Goal: Task Accomplishment & Management: Complete application form

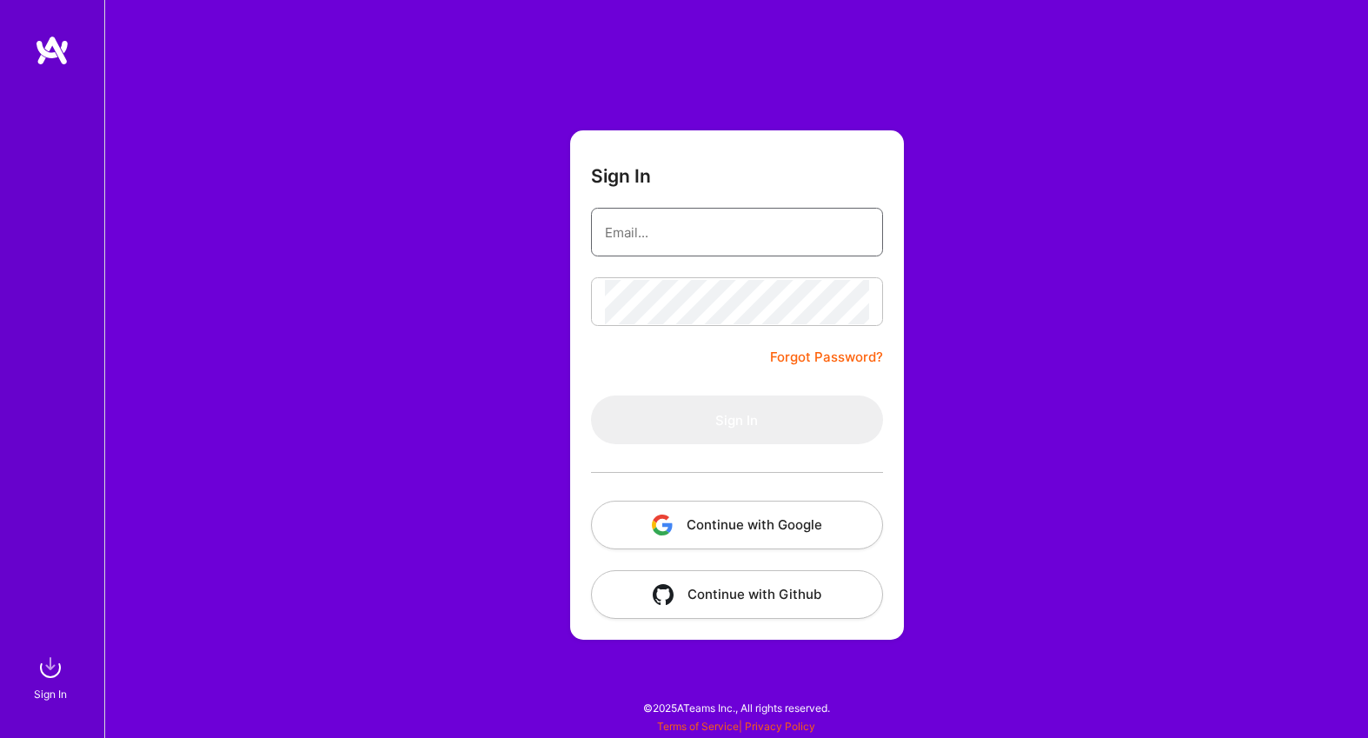
type input "[EMAIL_ADDRESS][DOMAIN_NAME]"
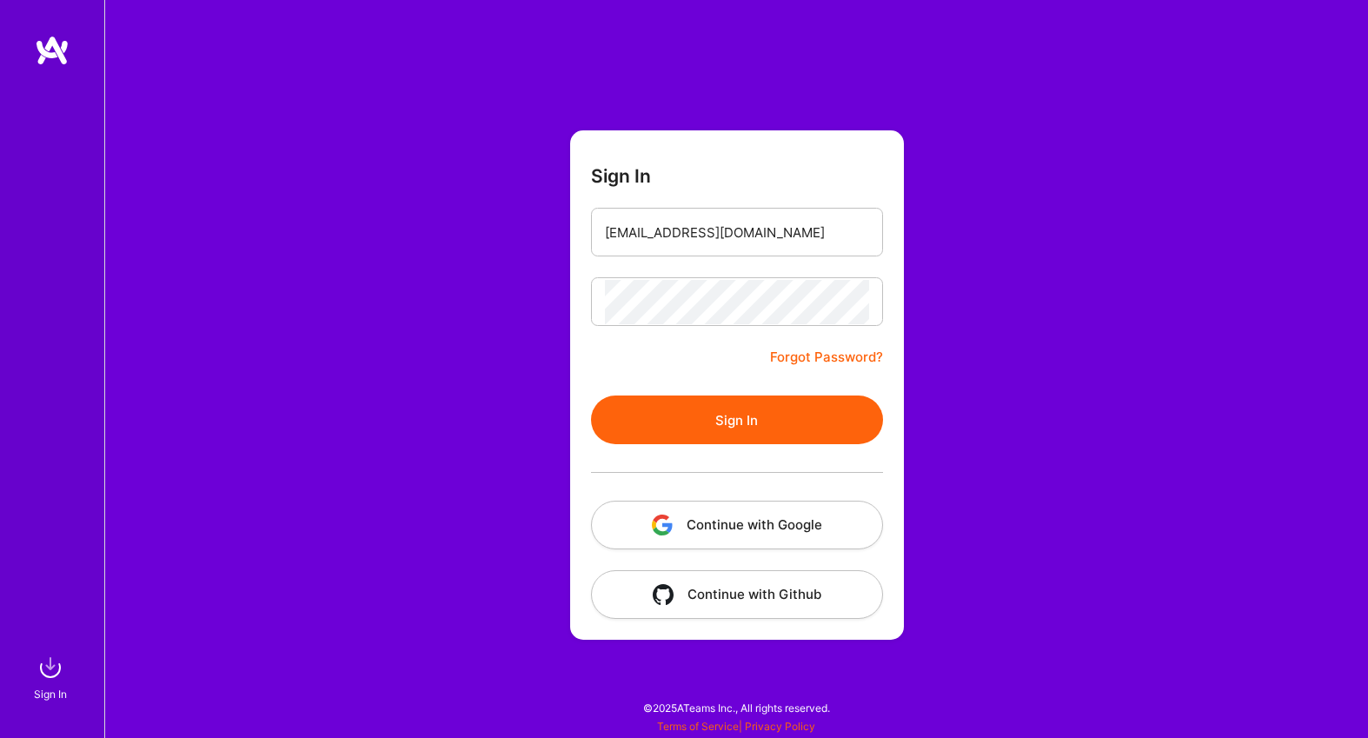
click at [728, 405] on button "Sign In" at bounding box center [737, 420] width 292 height 49
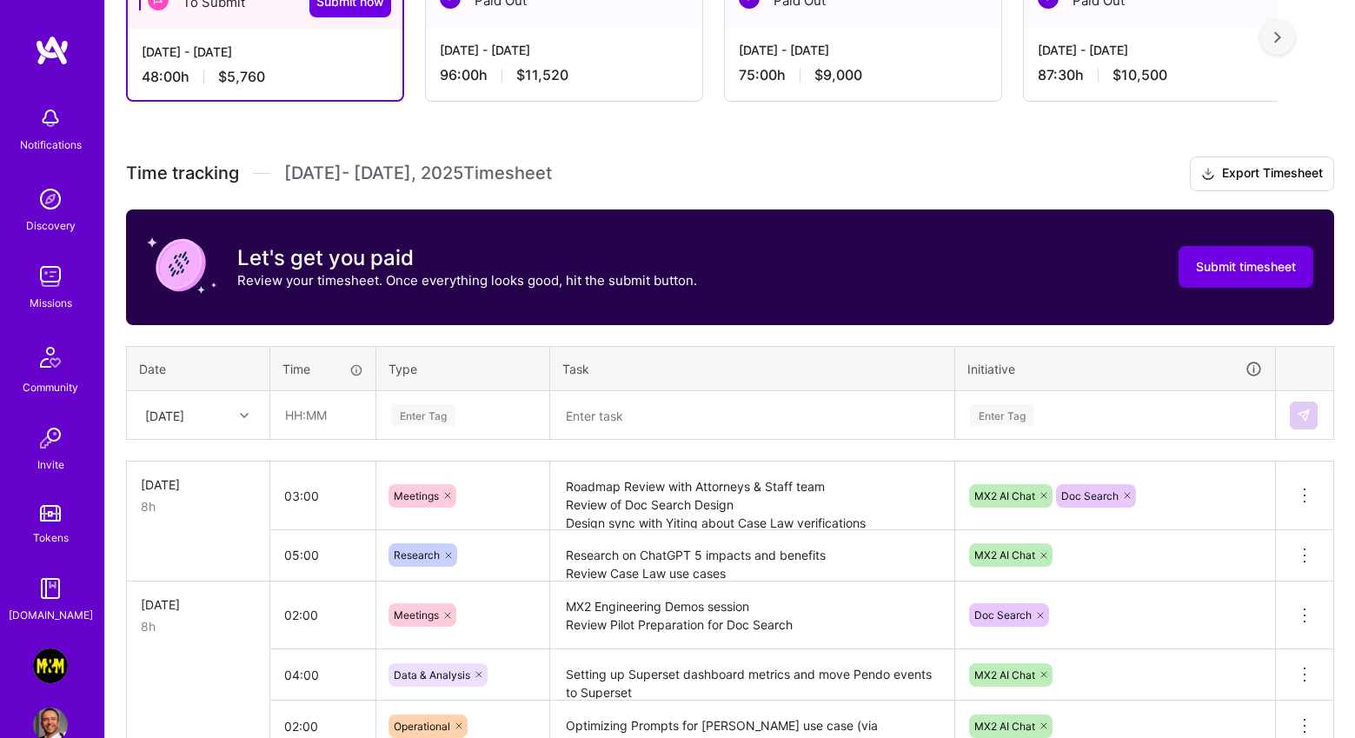
scroll to position [349, 0]
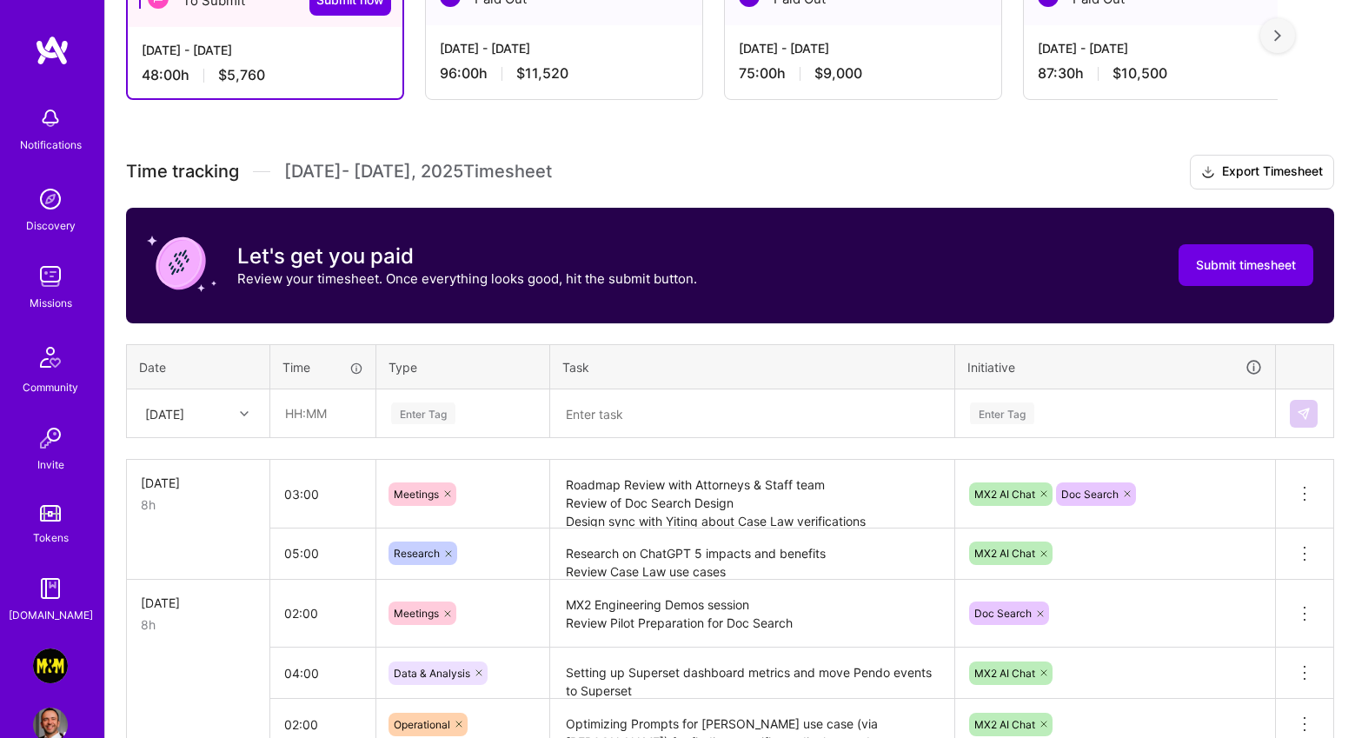
click at [749, 556] on textarea "Research on ChatGPT 5 impacts and benefits Review Case Law use cases Draft PRD …" at bounding box center [752, 554] width 401 height 48
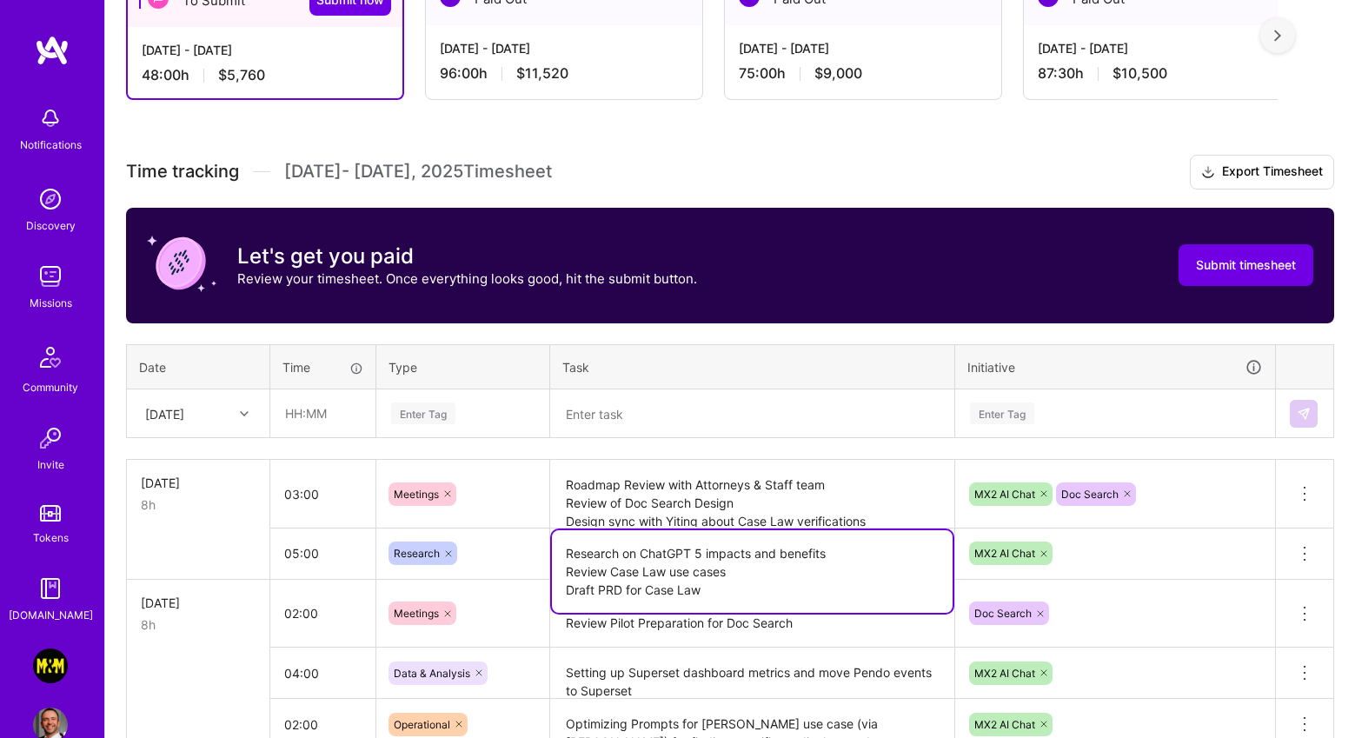
click at [754, 513] on textarea "Roadmap Review with Attorneys & Staff team Review of Doc Search Design Design s…" at bounding box center [752, 494] width 401 height 65
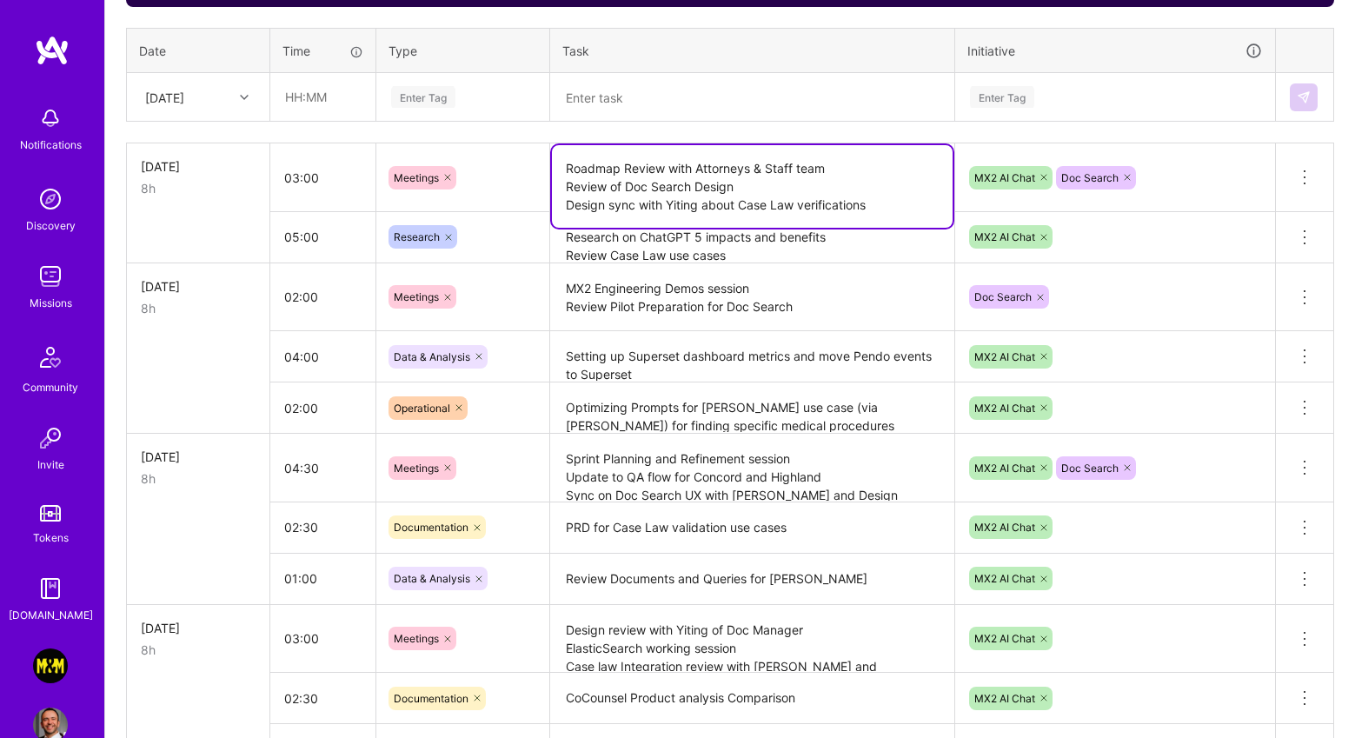
scroll to position [669, 0]
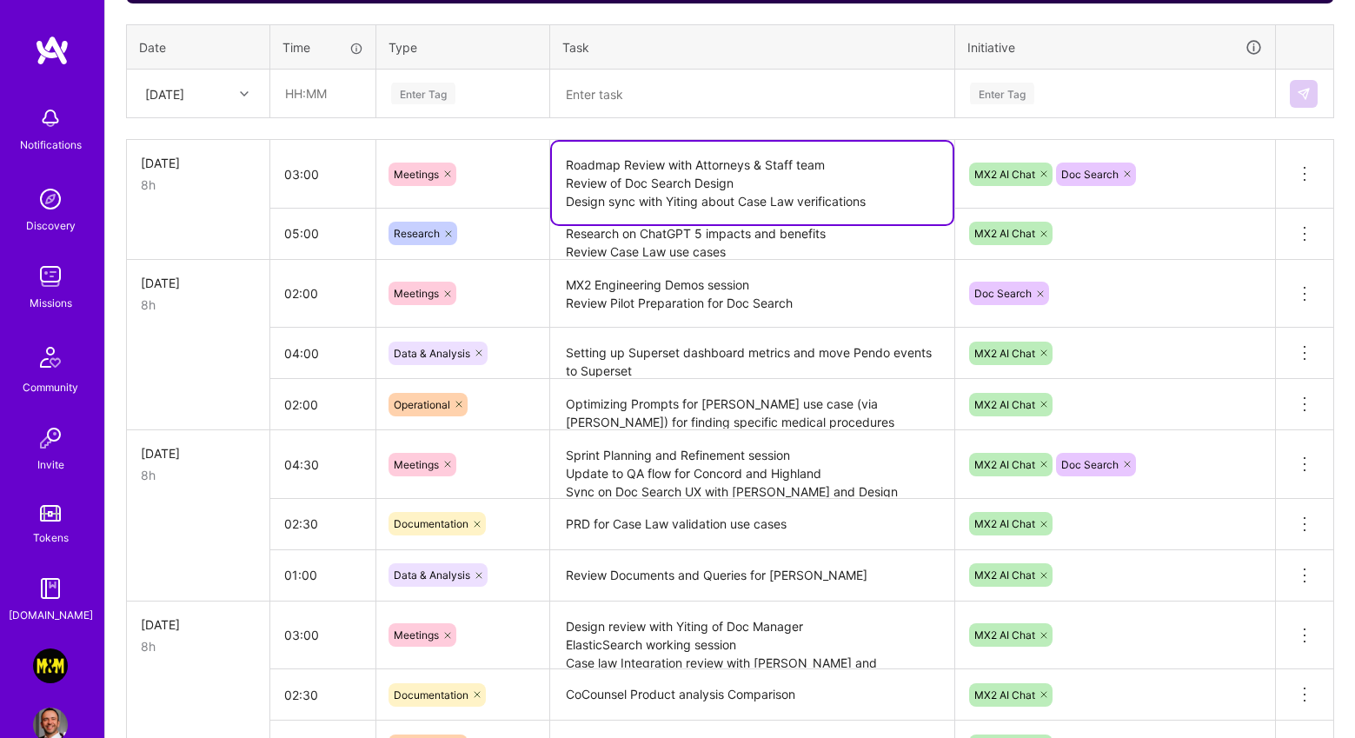
click at [1205, 361] on div "MX2 AI Chat" at bounding box center [1116, 353] width 296 height 27
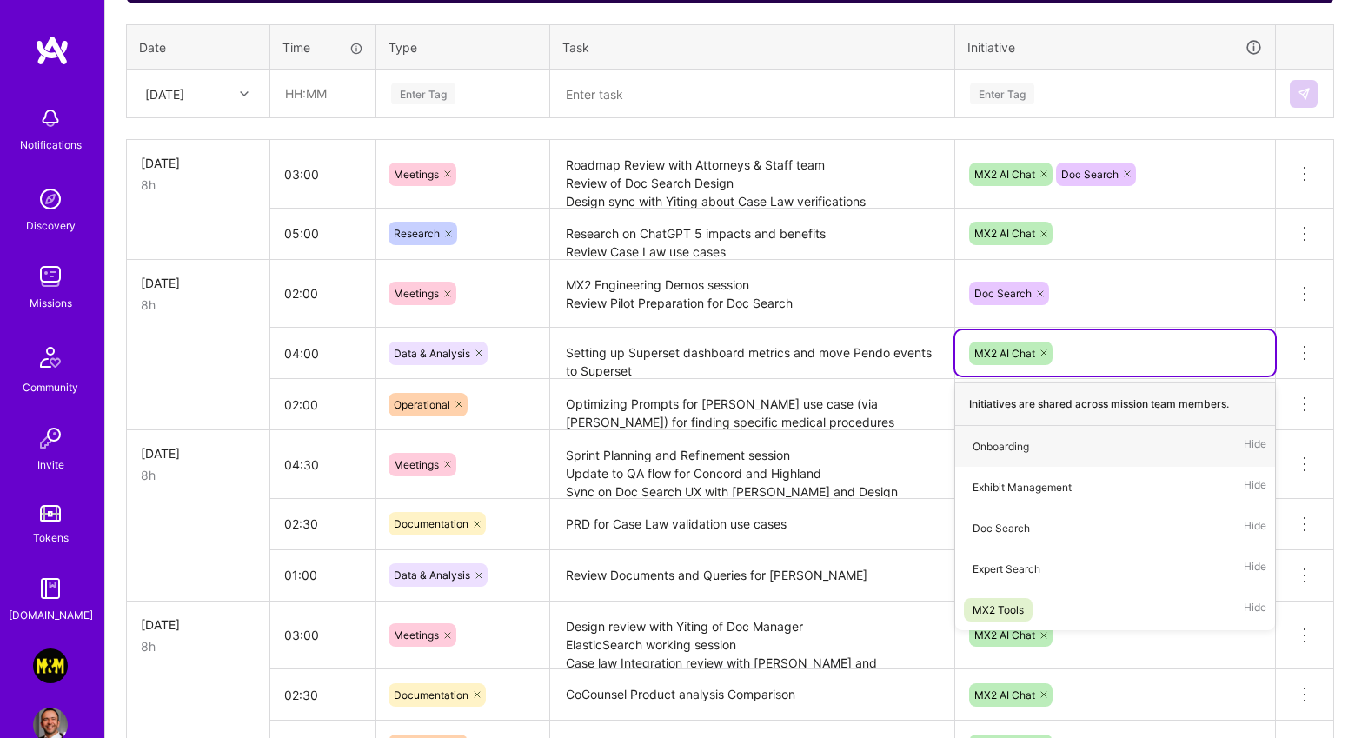
click at [838, 347] on textarea "Setting up Superset dashboard metrics and move Pendo events to Superset" at bounding box center [752, 353] width 401 height 48
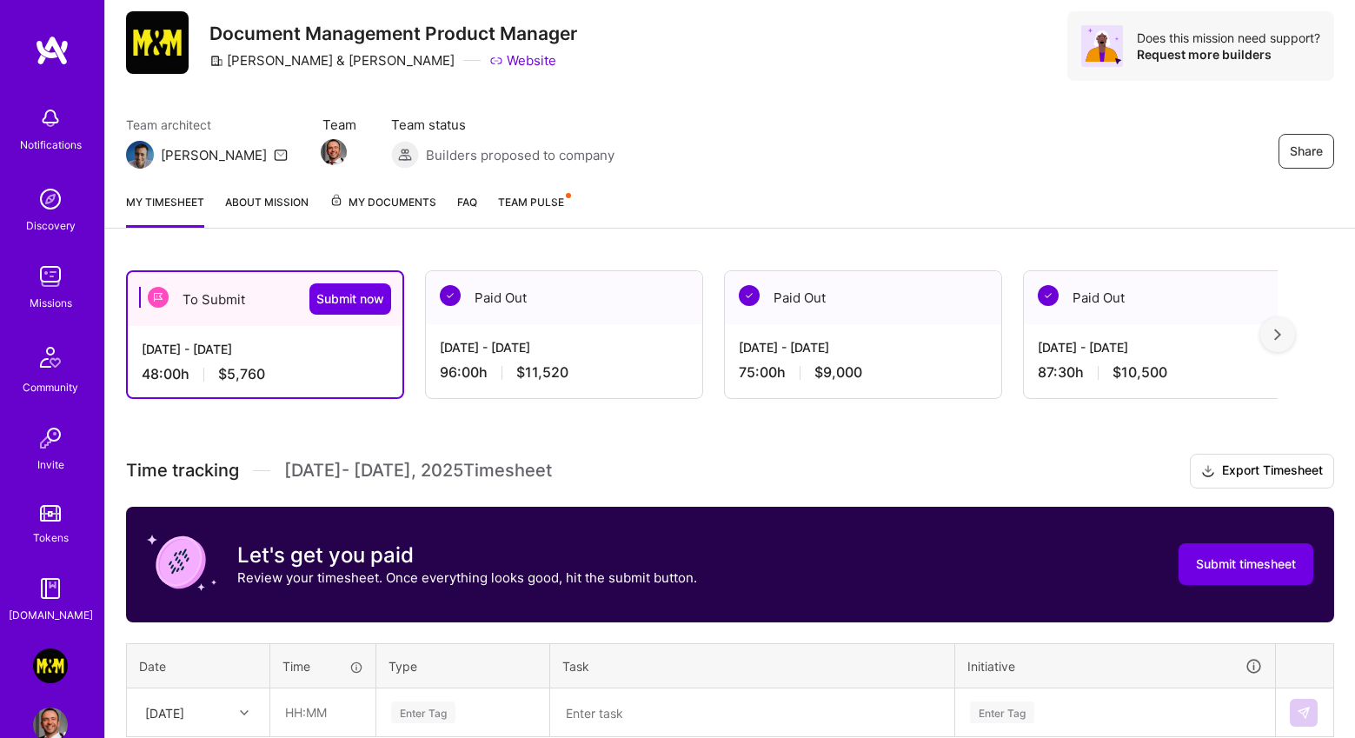
scroll to position [0, 0]
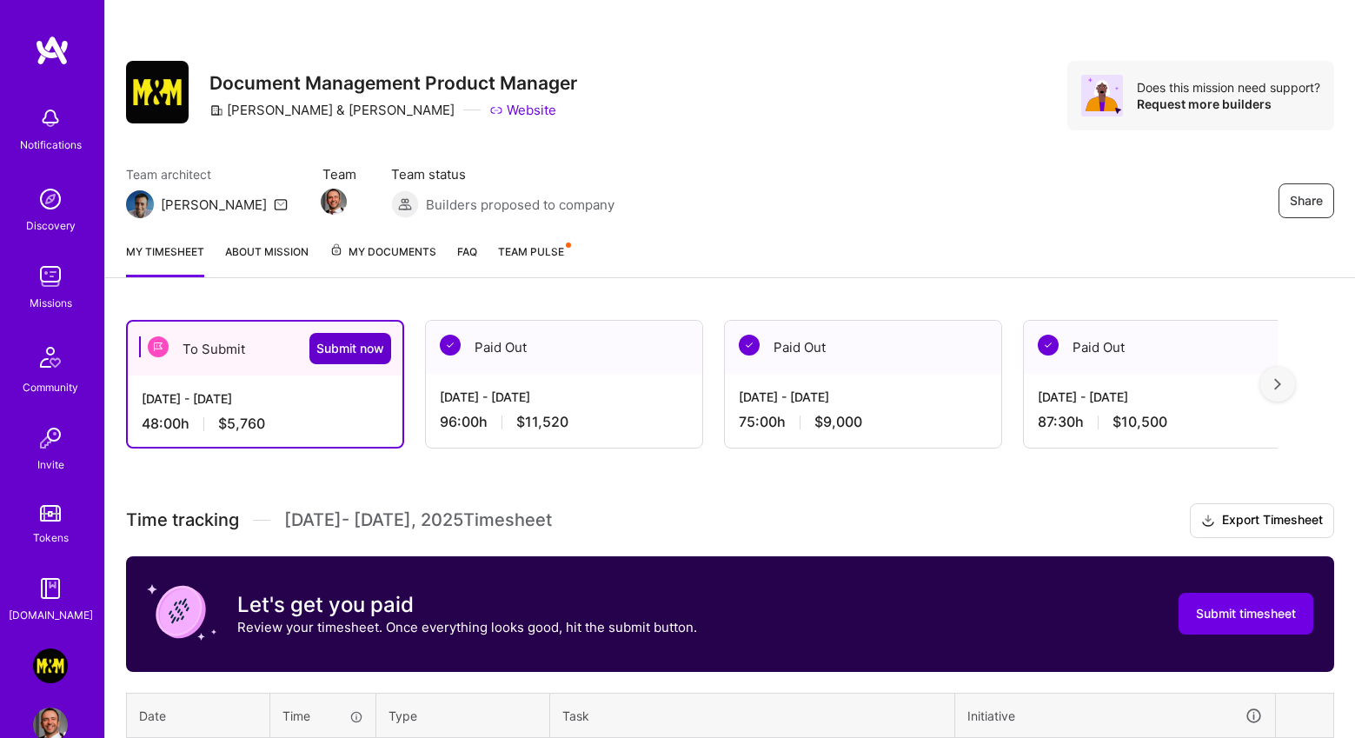
click at [366, 345] on span "Submit now" at bounding box center [350, 348] width 68 height 17
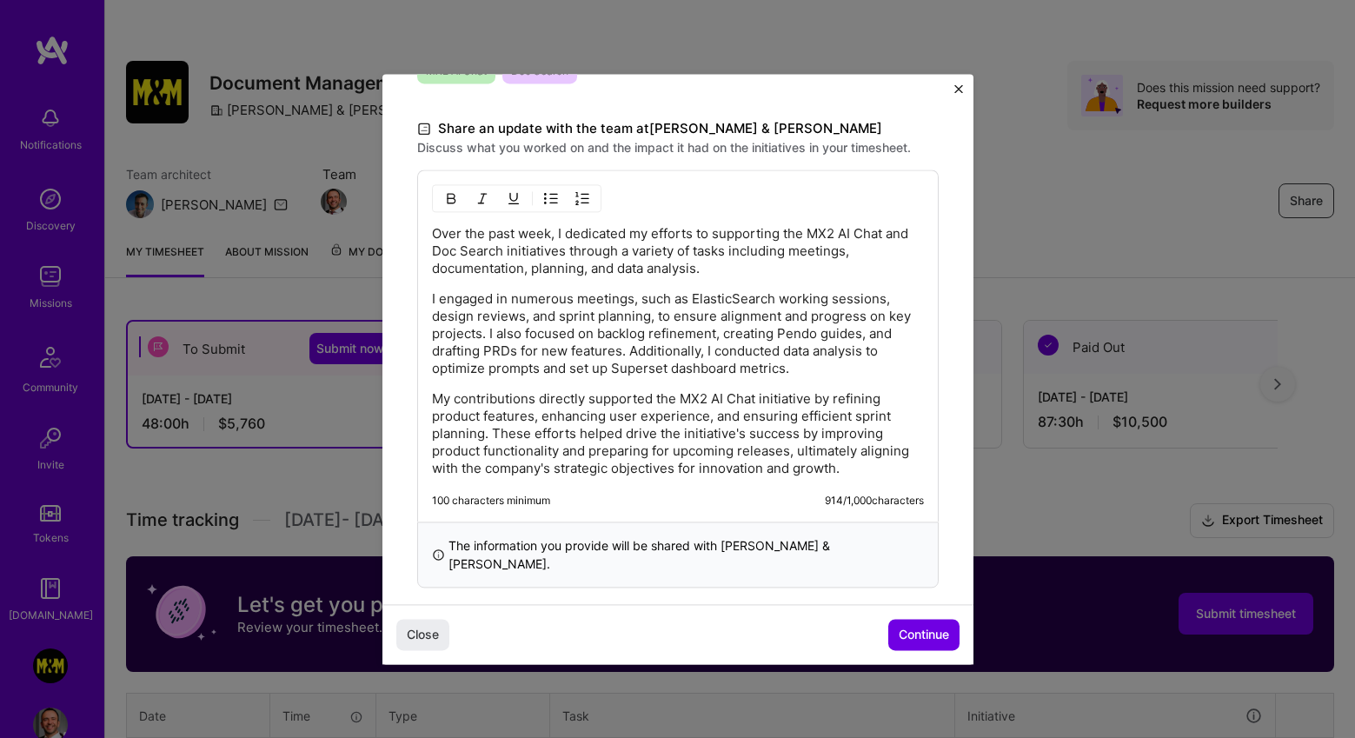
scroll to position [498, 0]
click at [438, 235] on p "Over the past week, I dedicated my efforts to supporting the MX2 AI Chat and Do…" at bounding box center [678, 250] width 492 height 52
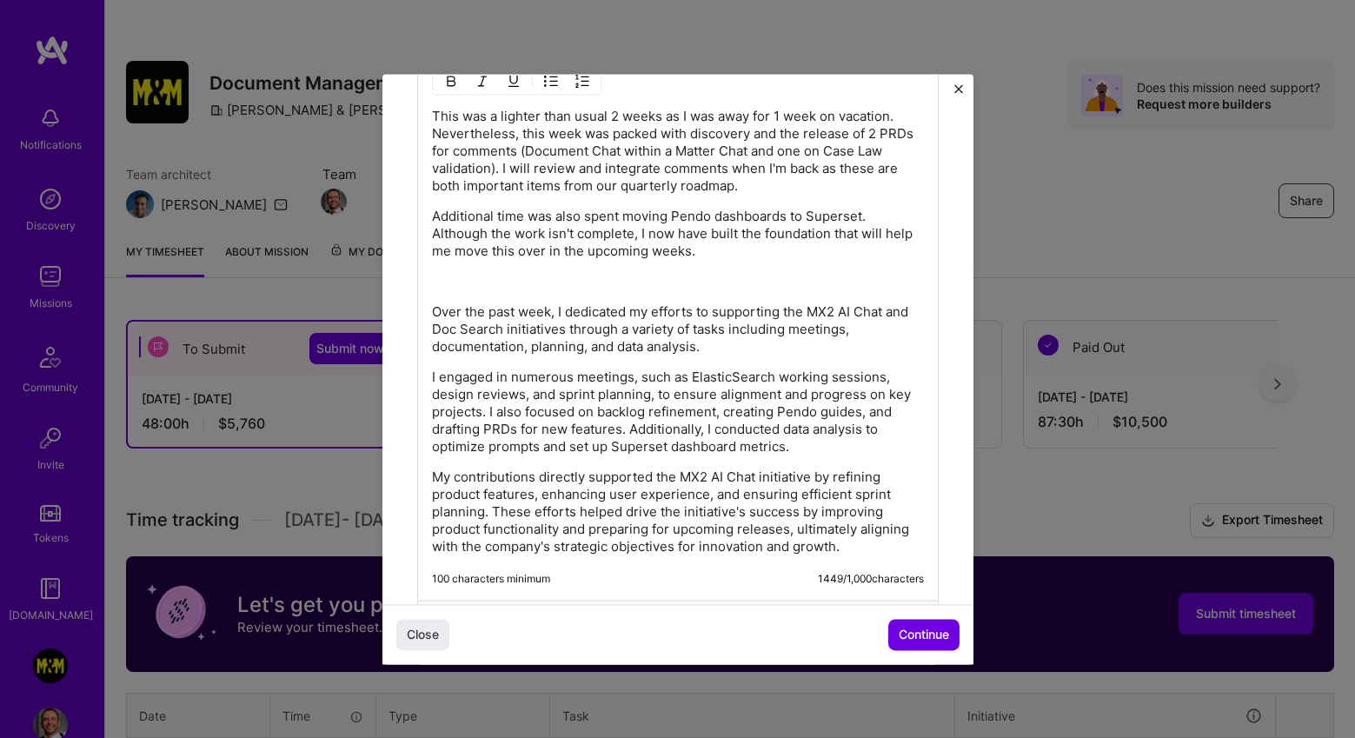
scroll to position [619, 0]
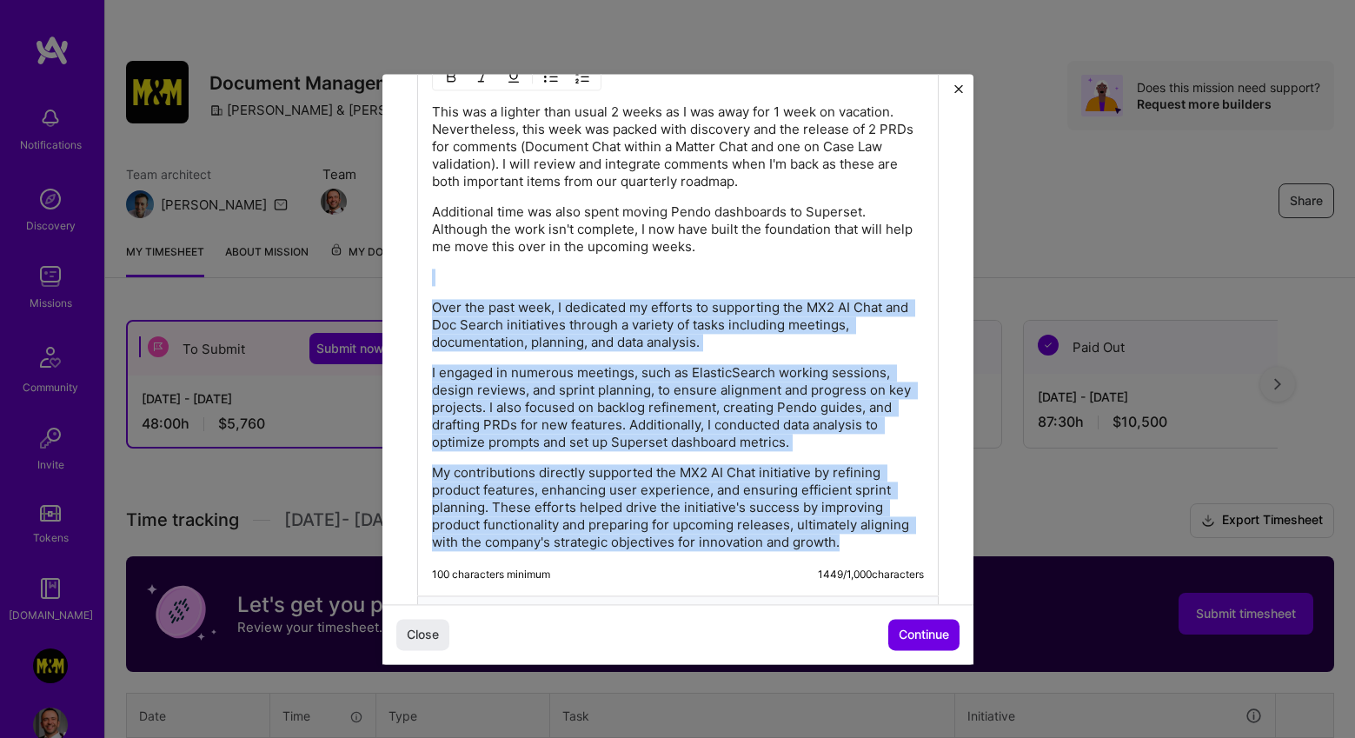
drag, startPoint x: 895, startPoint y: 543, endPoint x: 759, endPoint y: 264, distance: 310.3
click at [759, 264] on div "This was a lighter than usual 2 weeks as I was away for 1 week on vacation. Nev…" at bounding box center [678, 327] width 492 height 448
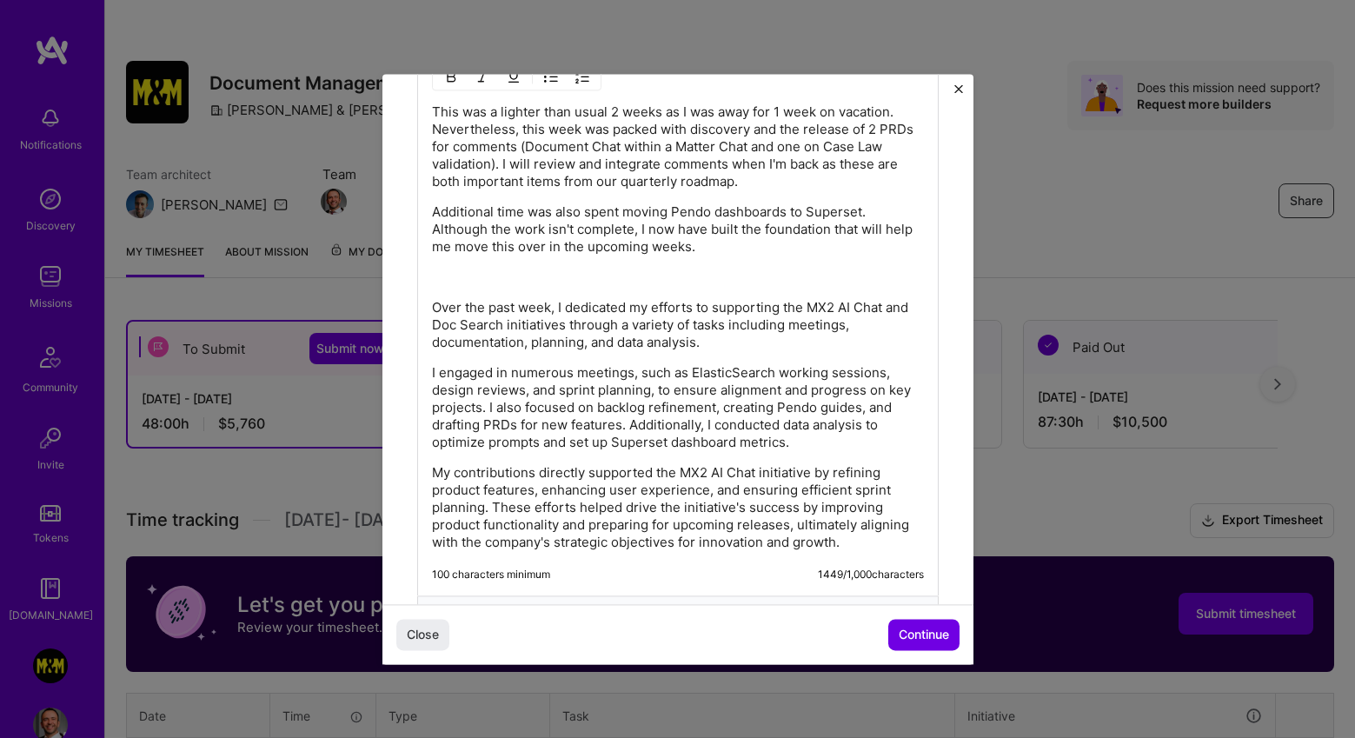
scroll to position [429, 0]
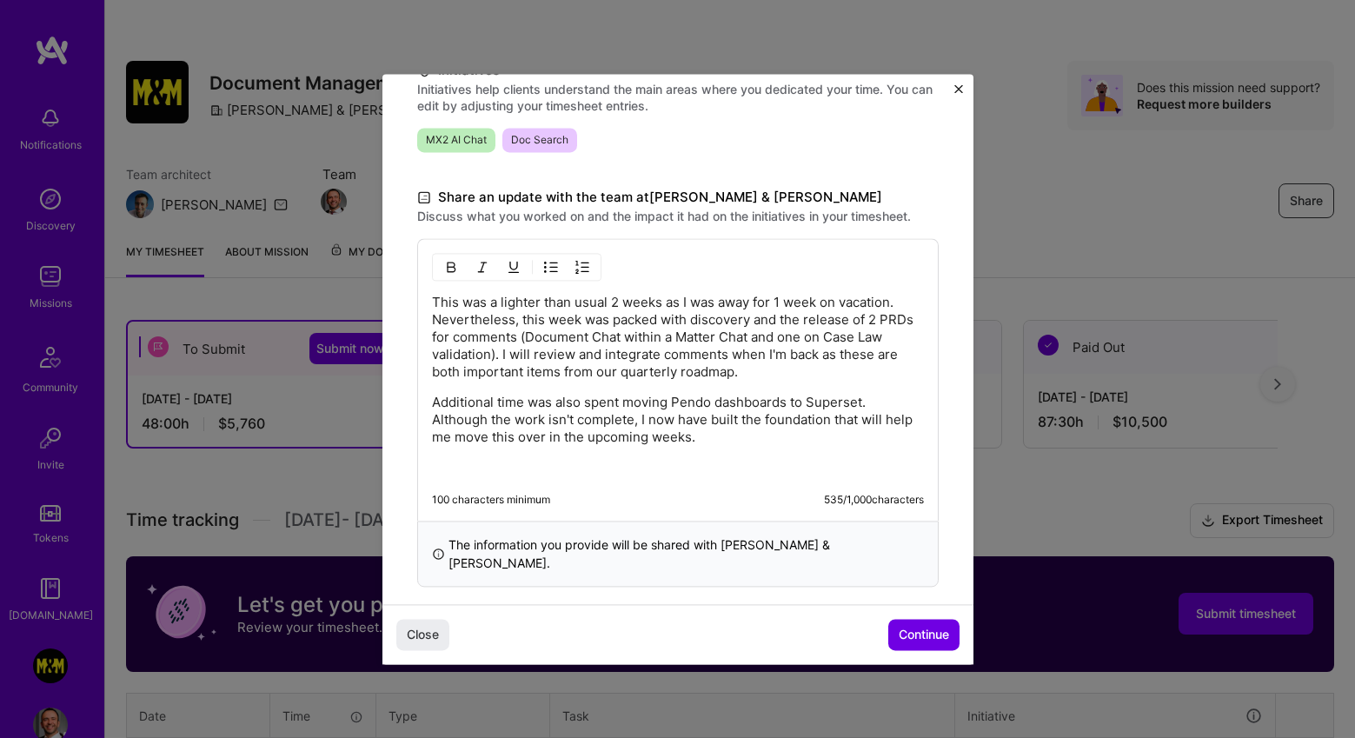
click at [828, 420] on p "Additional time was also spent moving Pendo dashboards to Superset. Although th…" at bounding box center [678, 420] width 492 height 52
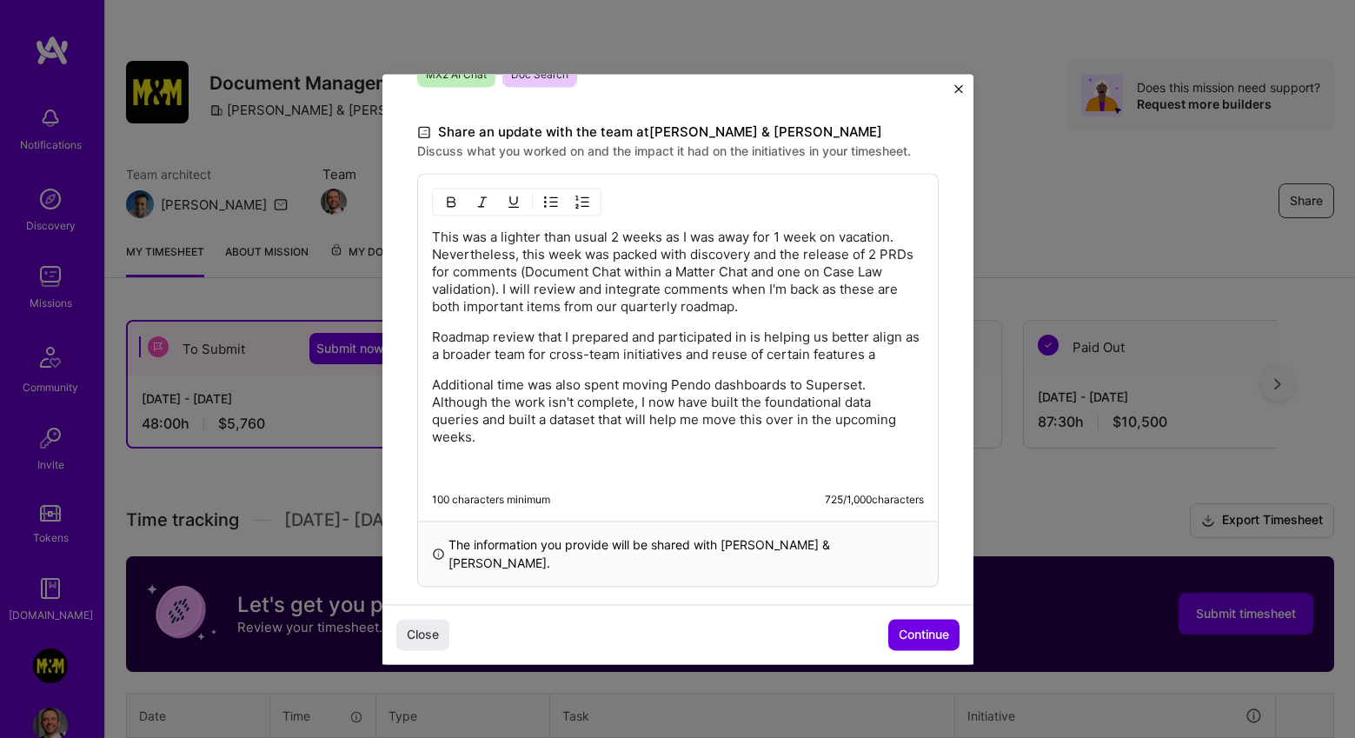
scroll to position [511, 0]
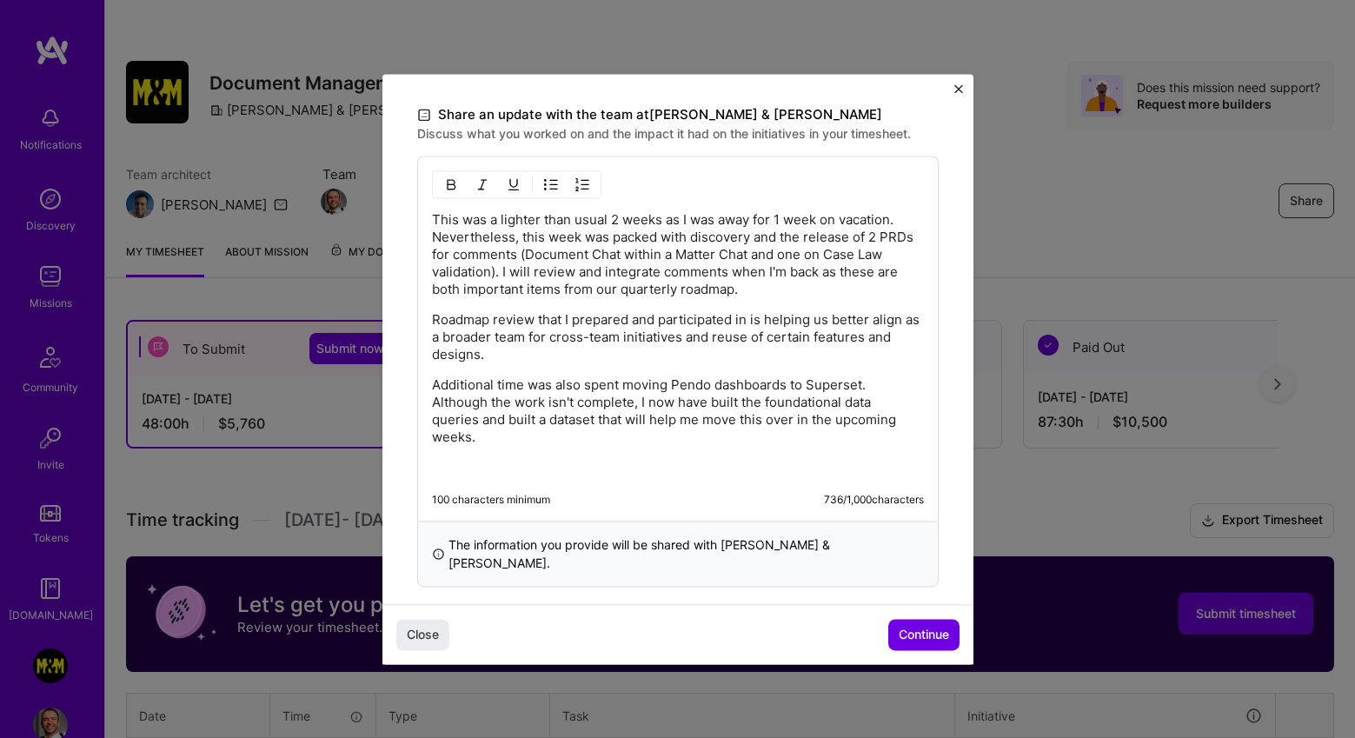
click at [737, 324] on p "Roadmap review that I prepared and participated in is helping us better align a…" at bounding box center [678, 337] width 492 height 52
click at [921, 626] on span "Continue" at bounding box center [924, 634] width 50 height 17
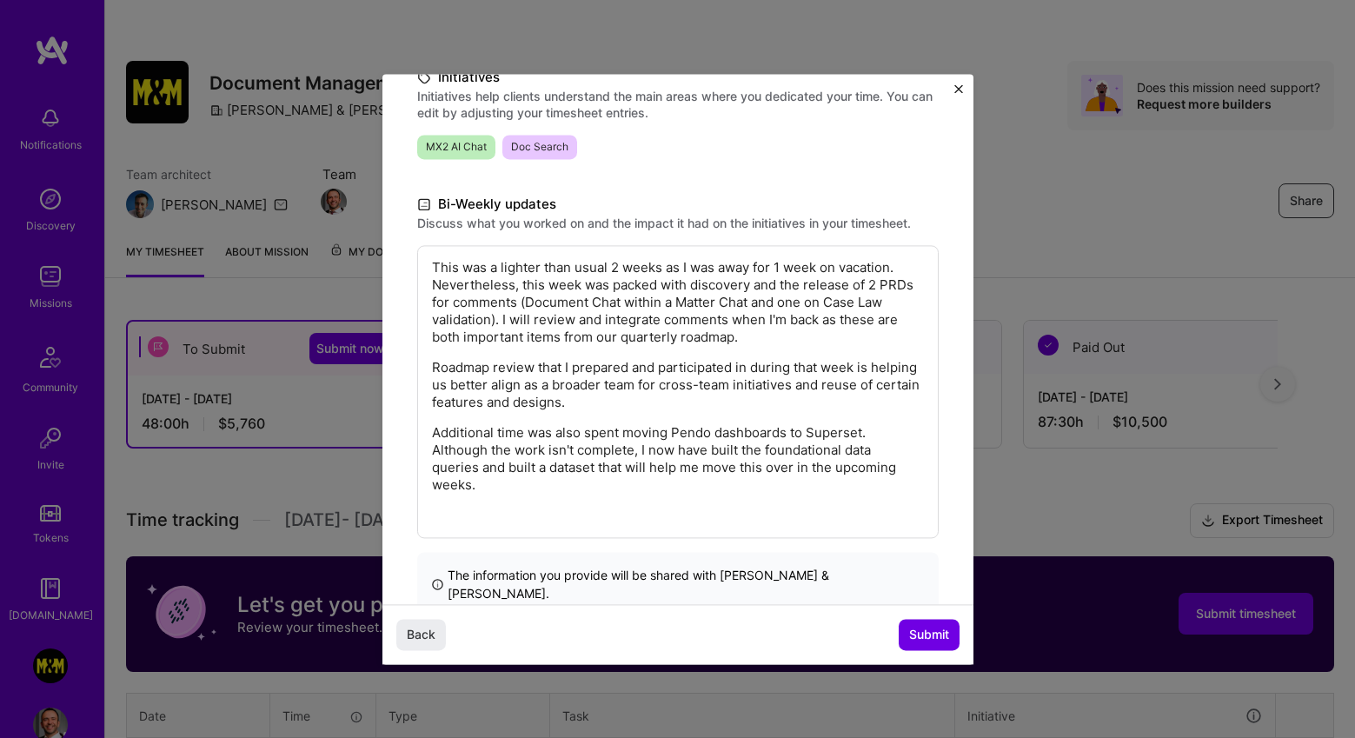
scroll to position [277, 0]
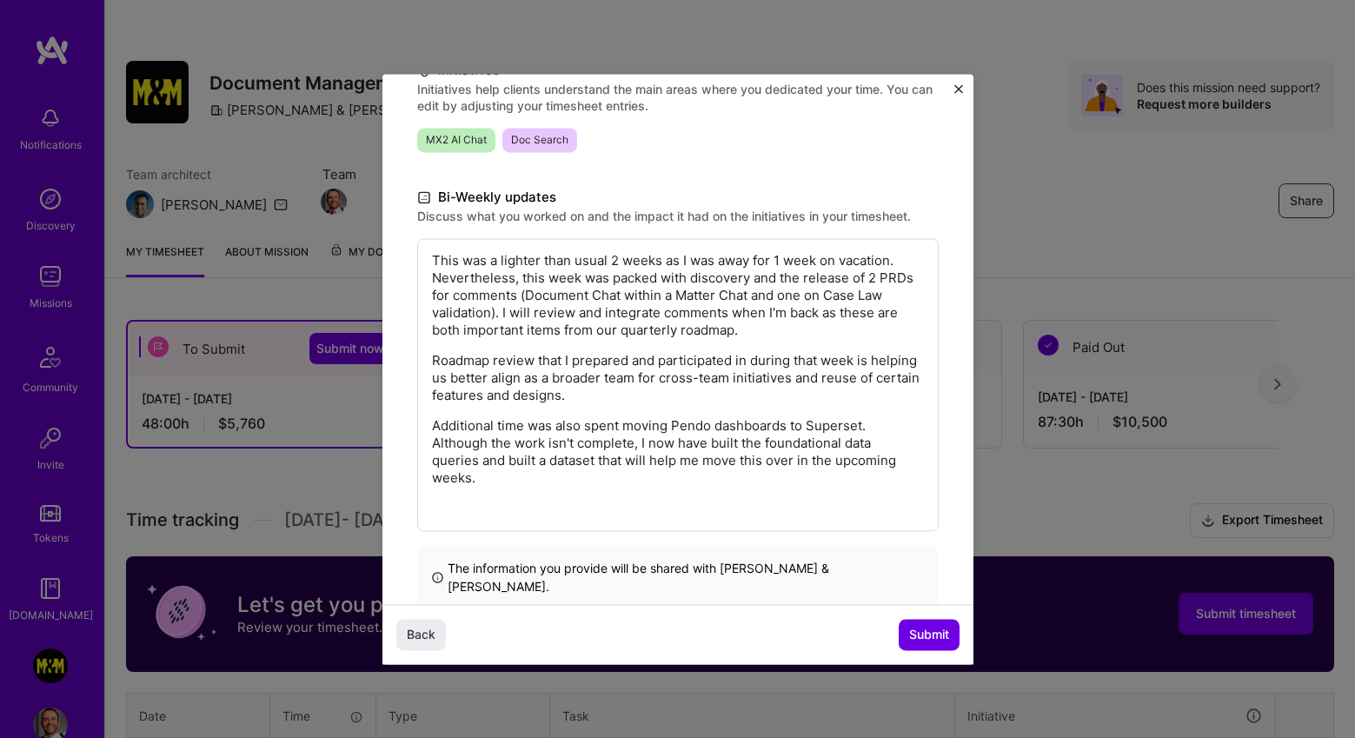
click at [818, 449] on p "Additional time was also spent moving Pendo dashboards to Superset. Although th…" at bounding box center [678, 452] width 492 height 70
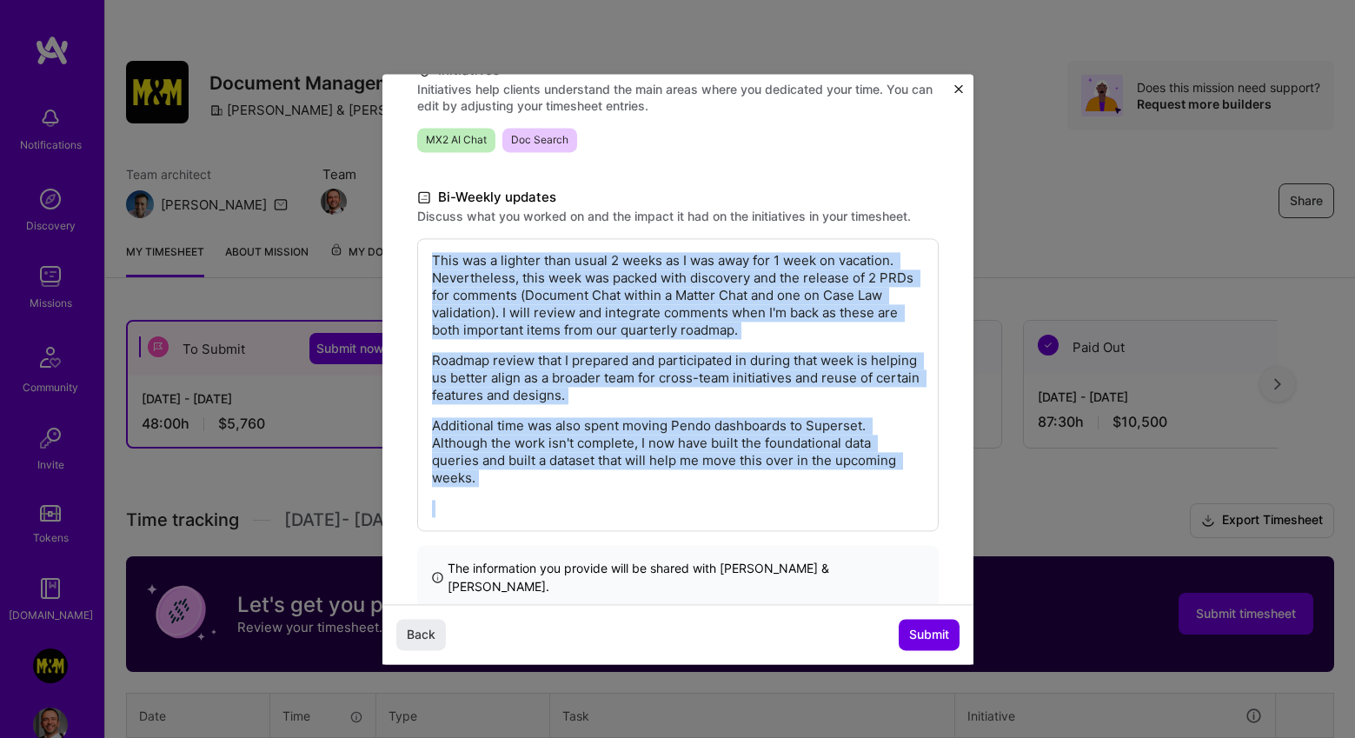
copy div "This was a lighter than usual 2 weeks as I was away for 1 week on vacation. Nev…"
click at [927, 627] on span "Submit" at bounding box center [929, 634] width 40 height 17
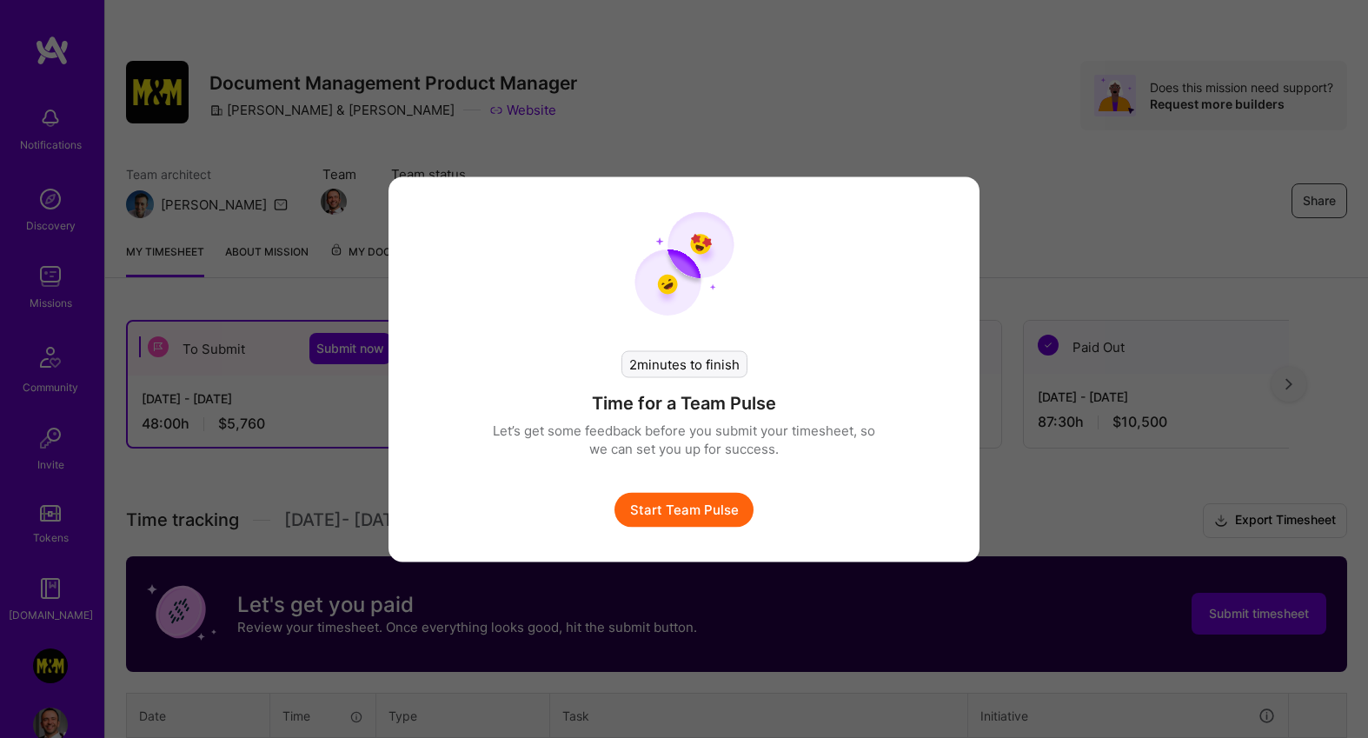
click at [678, 504] on button "Start Team Pulse" at bounding box center [684, 509] width 139 height 35
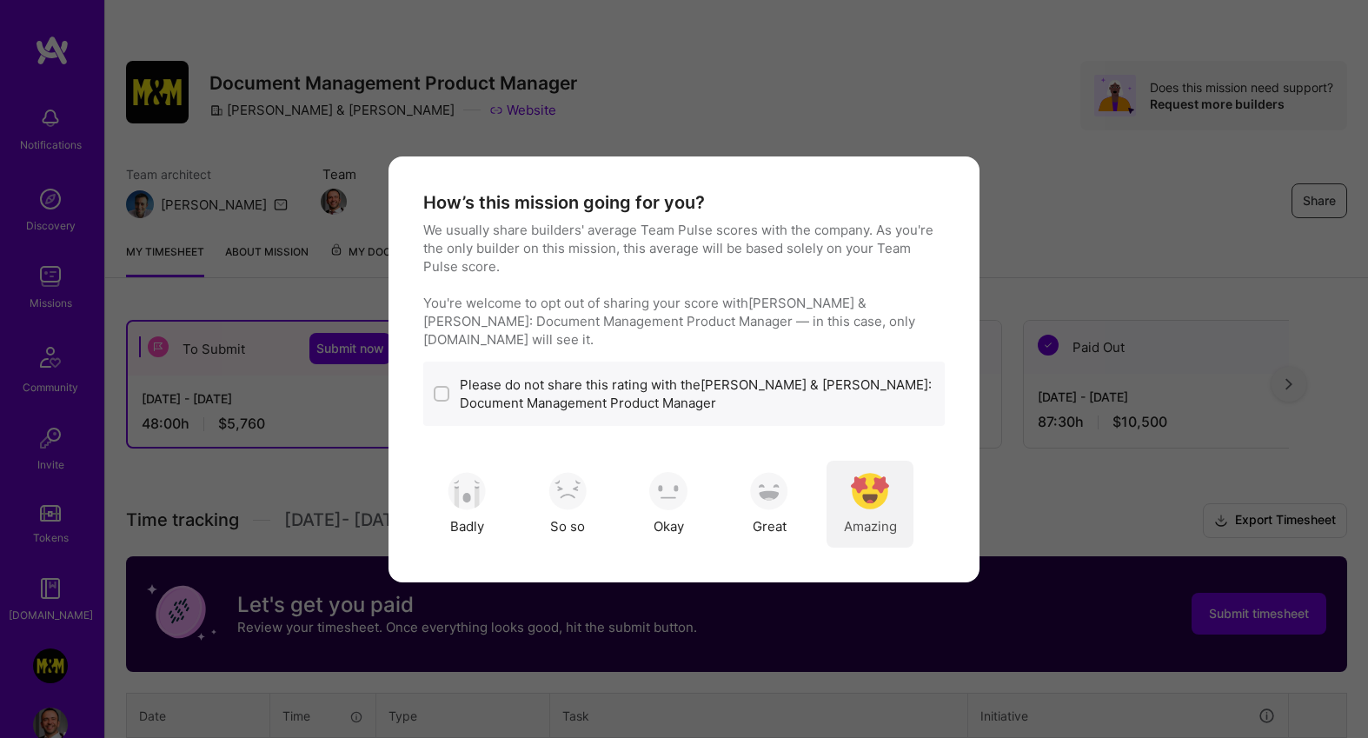
click at [877, 503] on div "Amazing" at bounding box center [870, 504] width 87 height 87
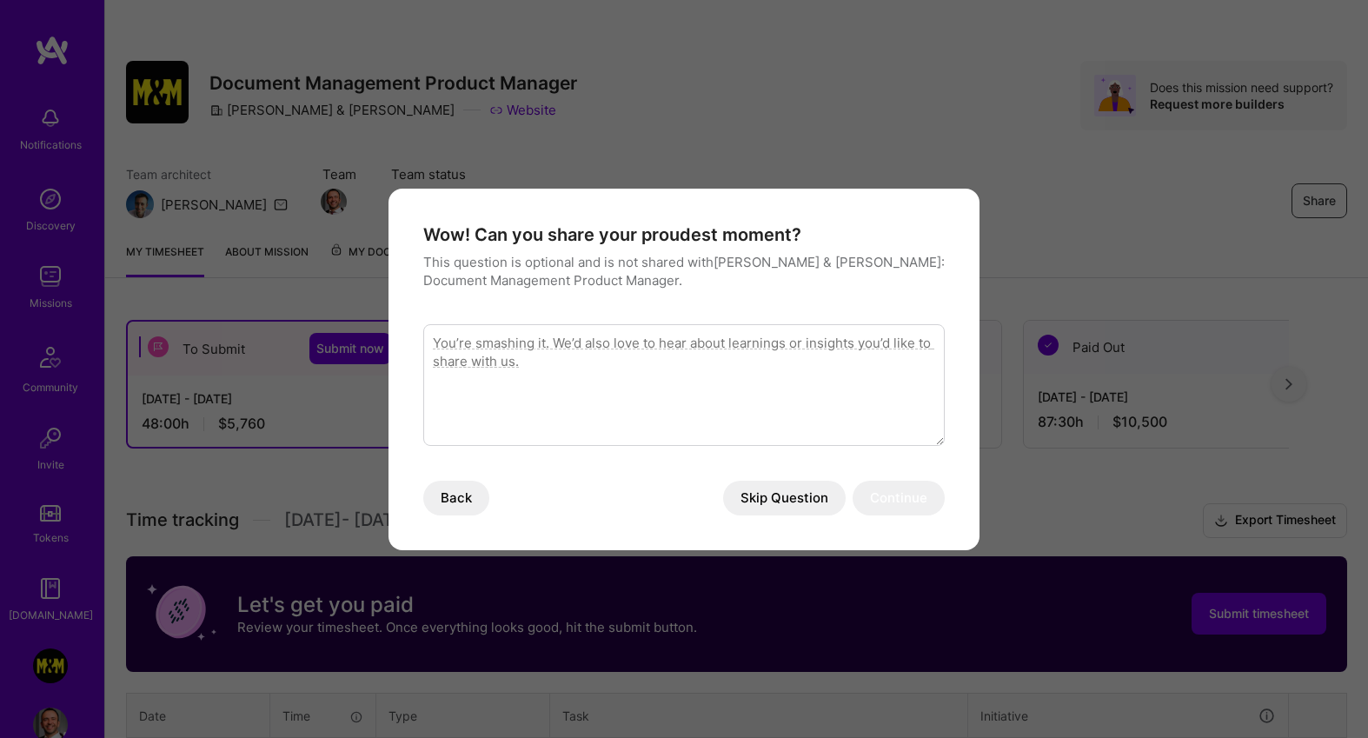
click at [588, 359] on textarea "modal" at bounding box center [684, 385] width 522 height 122
click at [787, 490] on button "Skip Question" at bounding box center [784, 498] width 123 height 35
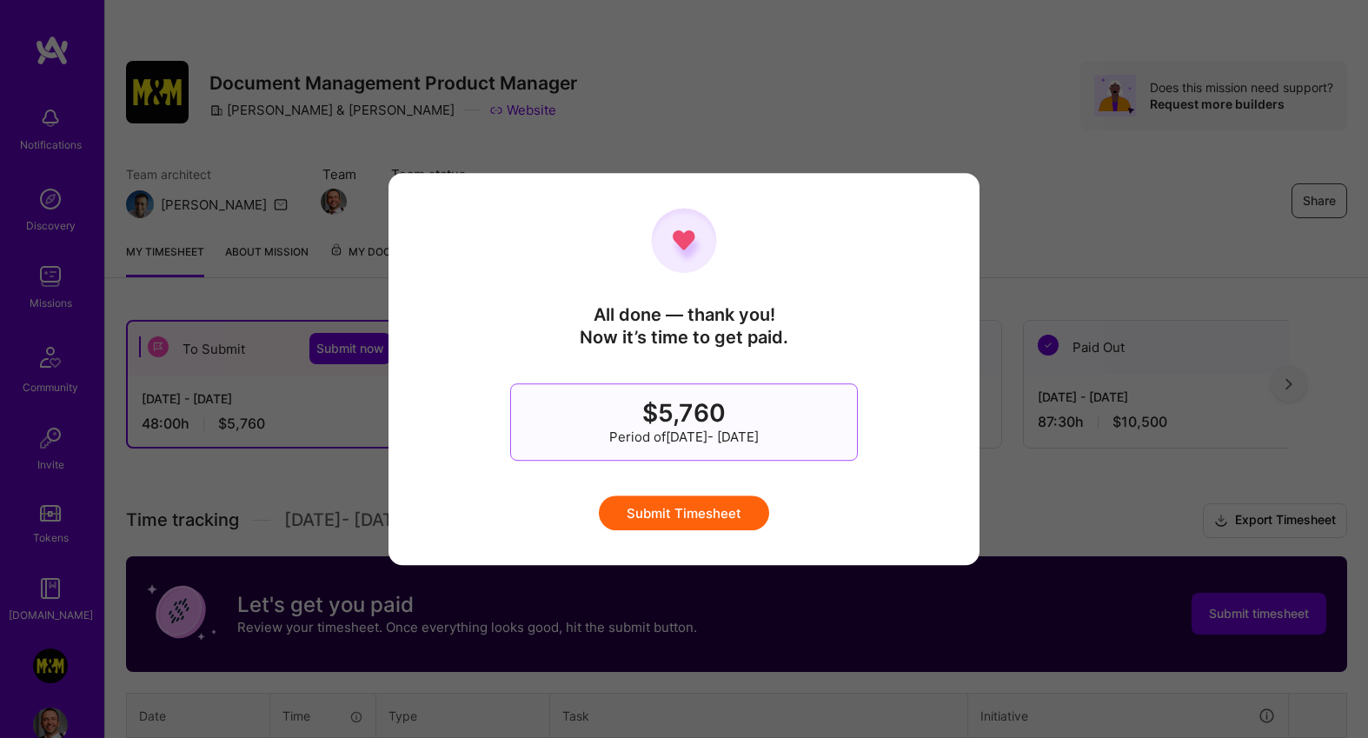
click at [693, 504] on button "Submit Timesheet" at bounding box center [684, 513] width 170 height 35
